Goal: Information Seeking & Learning: Learn about a topic

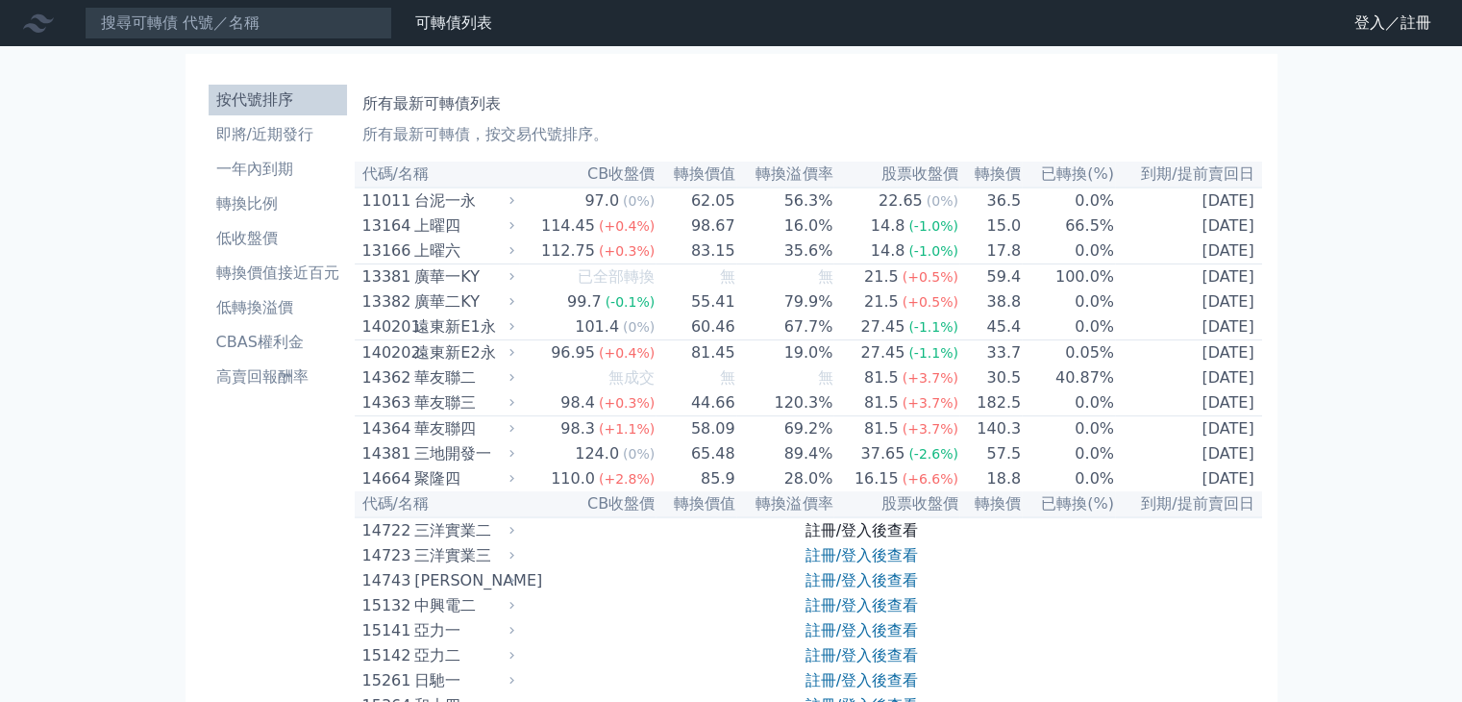
click at [902, 539] on link "註冊/登入後查看" at bounding box center [861, 530] width 112 height 18
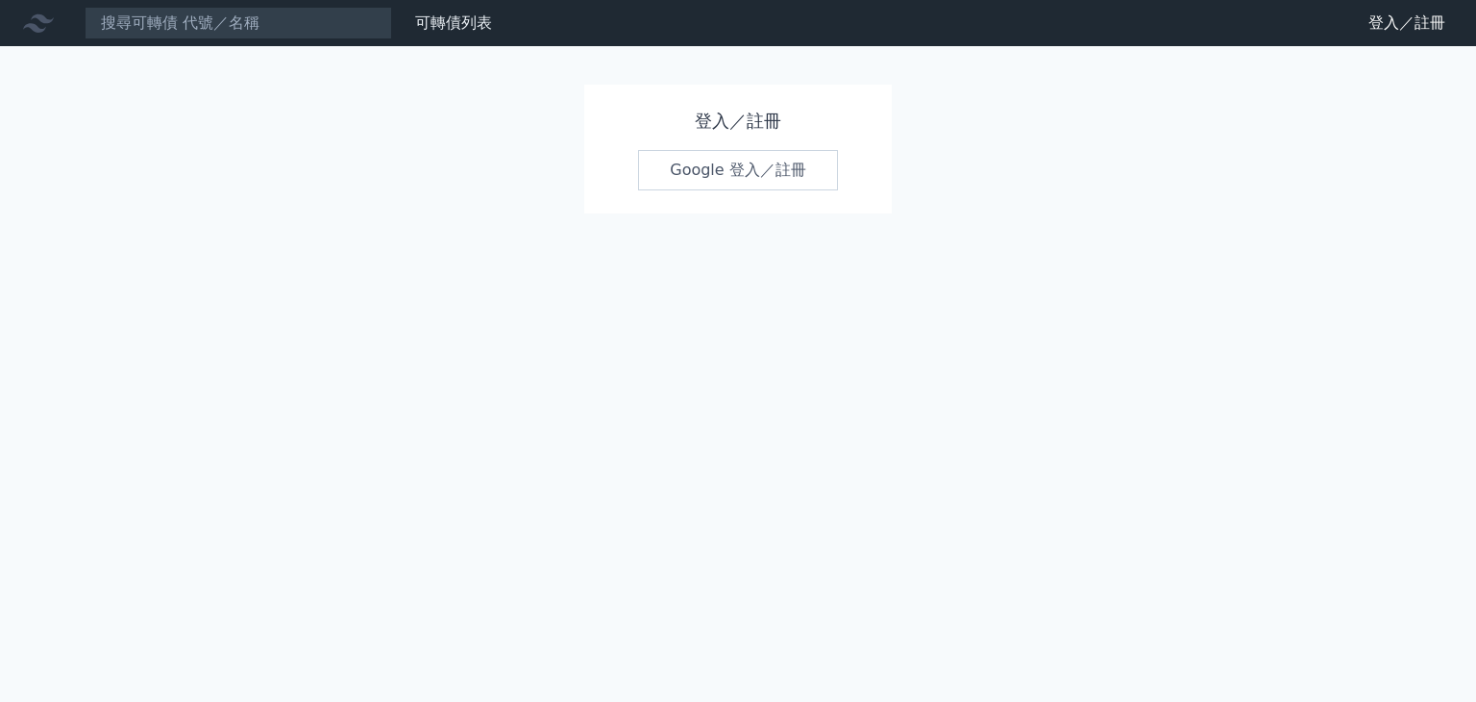
click at [698, 173] on link "Google 登入／註冊" at bounding box center [738, 170] width 200 height 40
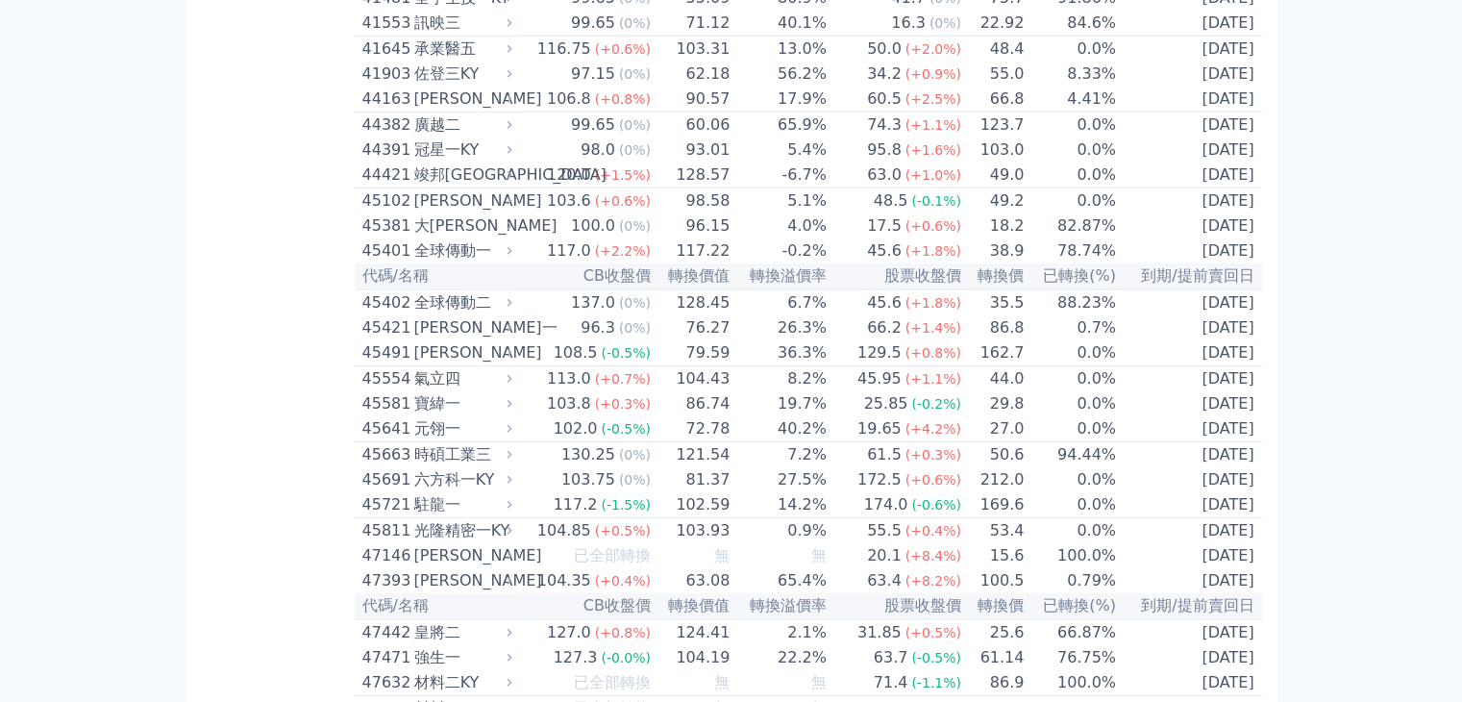
scroll to position [5190, 0]
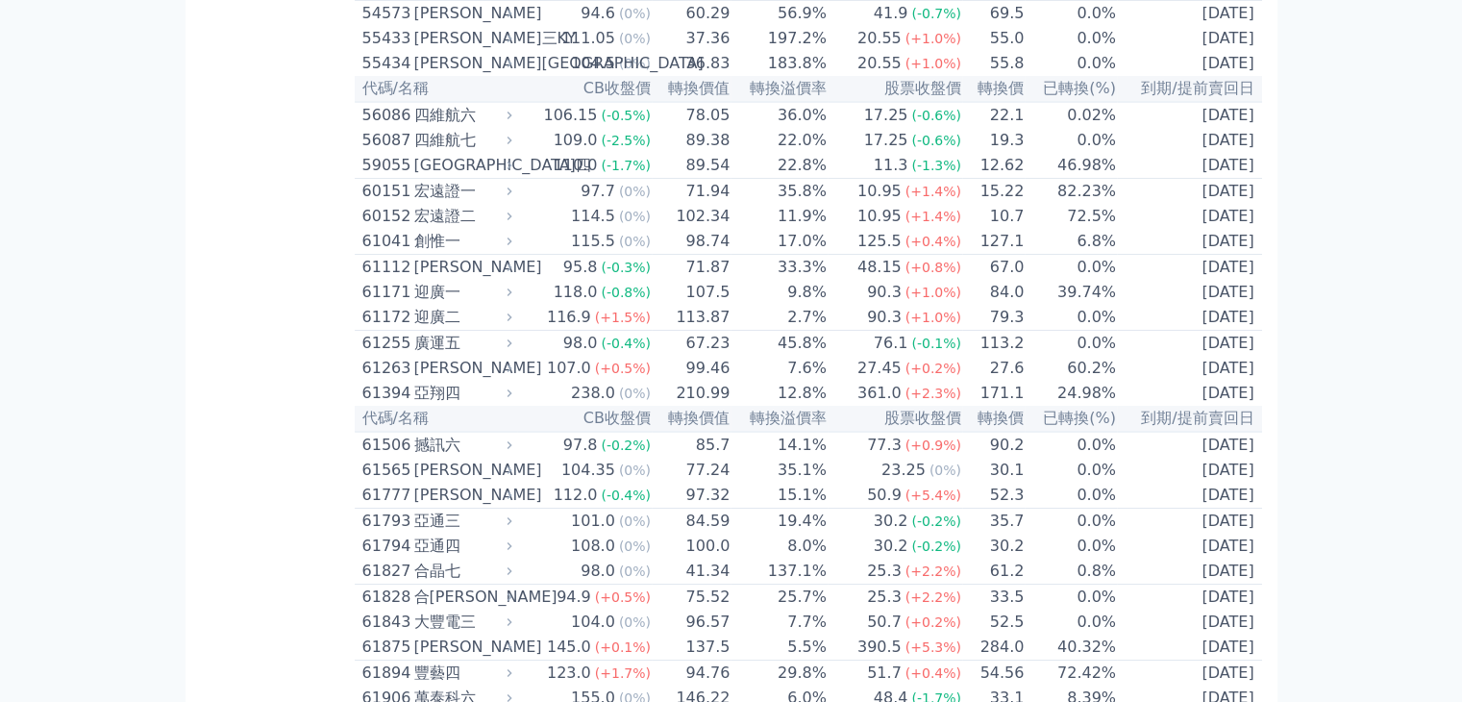
scroll to position [6823, 0]
